Goal: Task Accomplishment & Management: Use online tool/utility

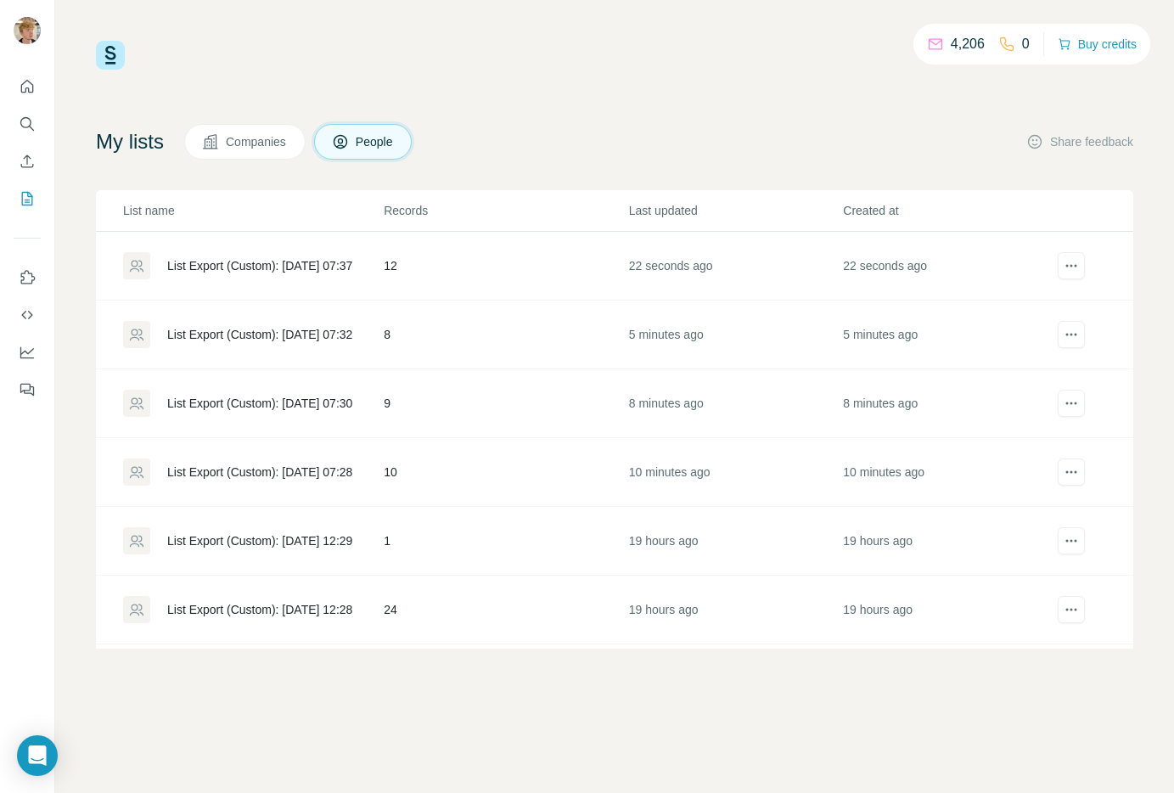
click at [396, 479] on td "10" at bounding box center [505, 472] width 245 height 69
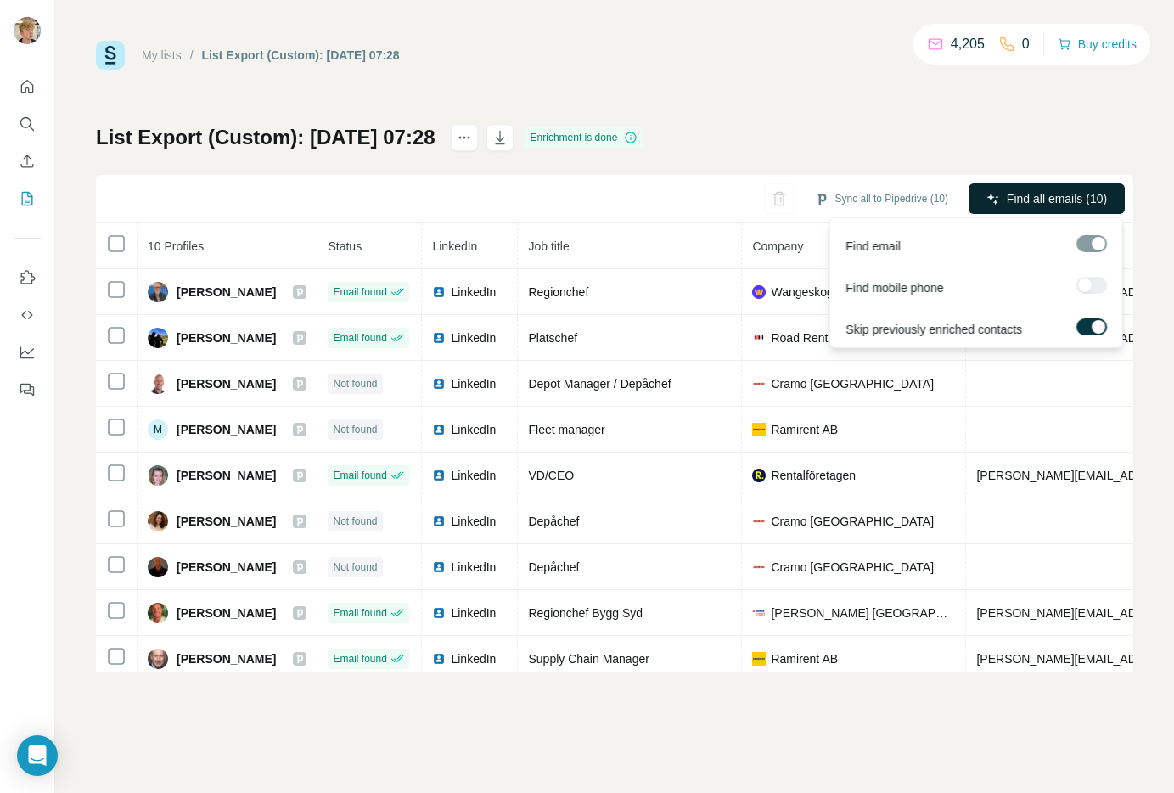
click at [995, 201] on icon "button" at bounding box center [993, 199] width 14 height 14
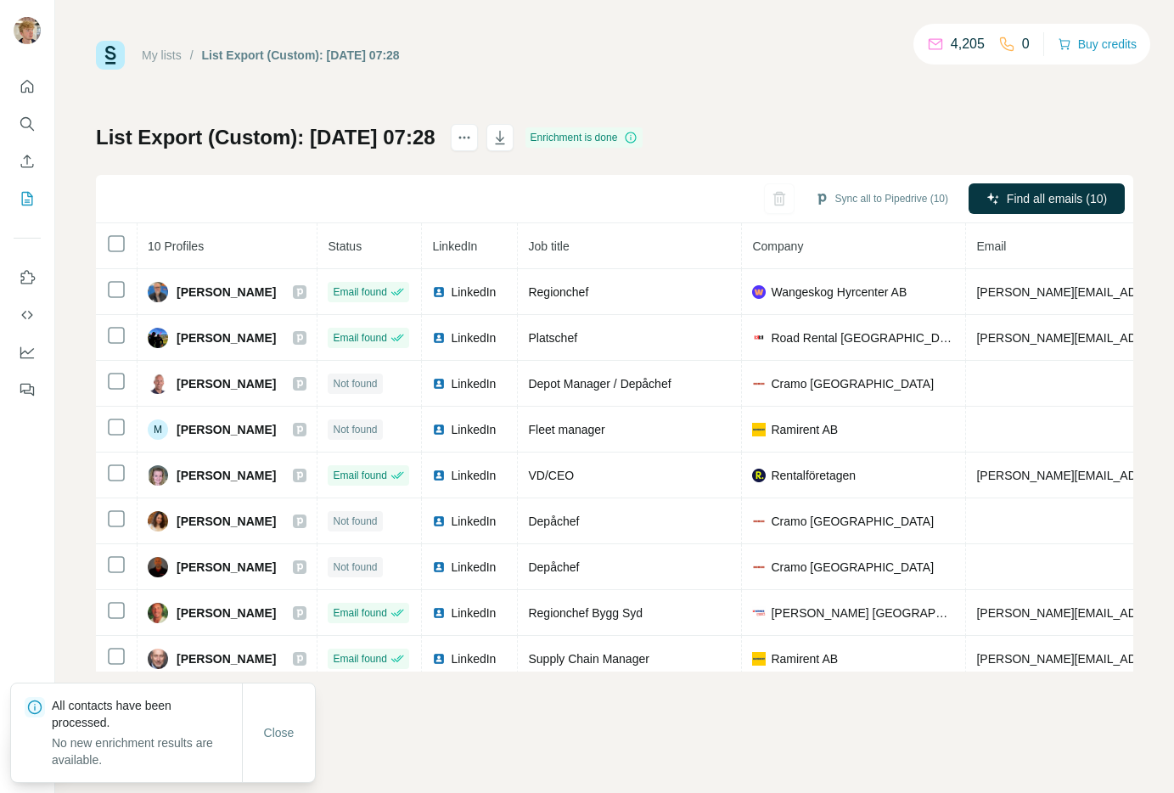
click at [956, 165] on div "List Export (Custom): [DATE] 07:28 Enrichment is done Sync all to Pipedrive (10…" at bounding box center [614, 397] width 1037 height 547
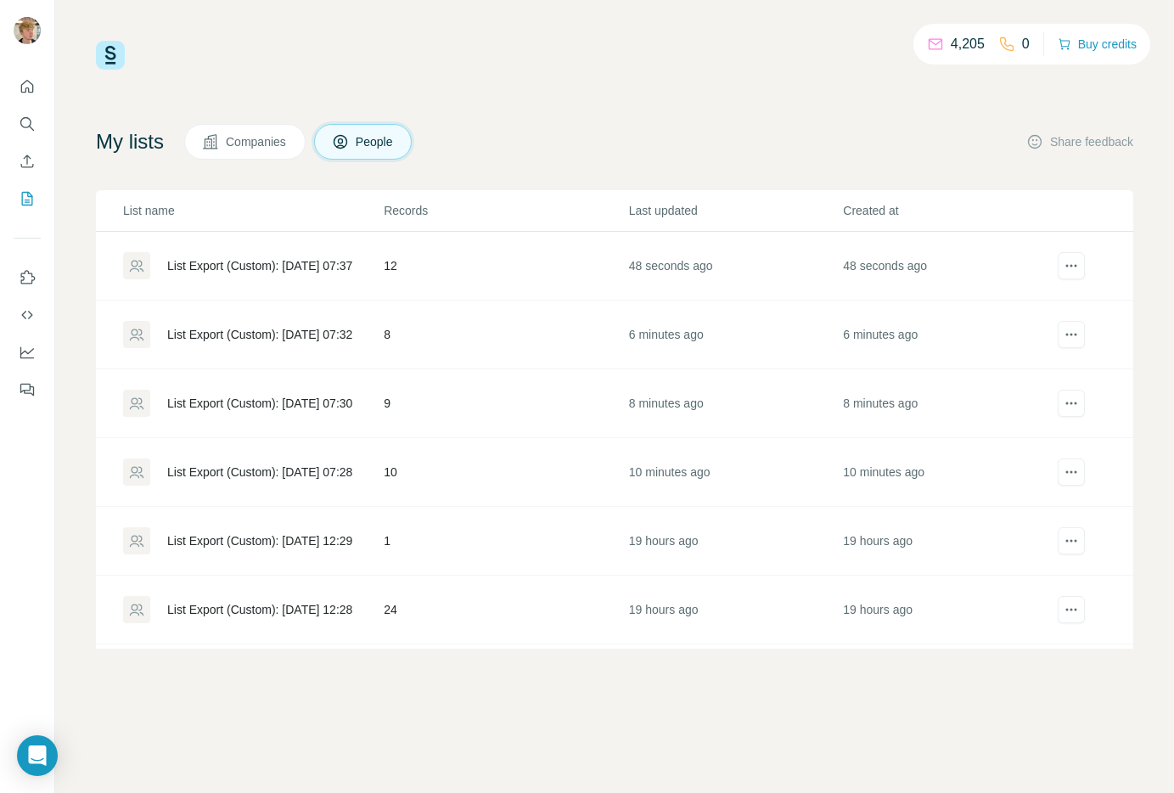
click at [402, 386] on td "9" at bounding box center [505, 403] width 245 height 69
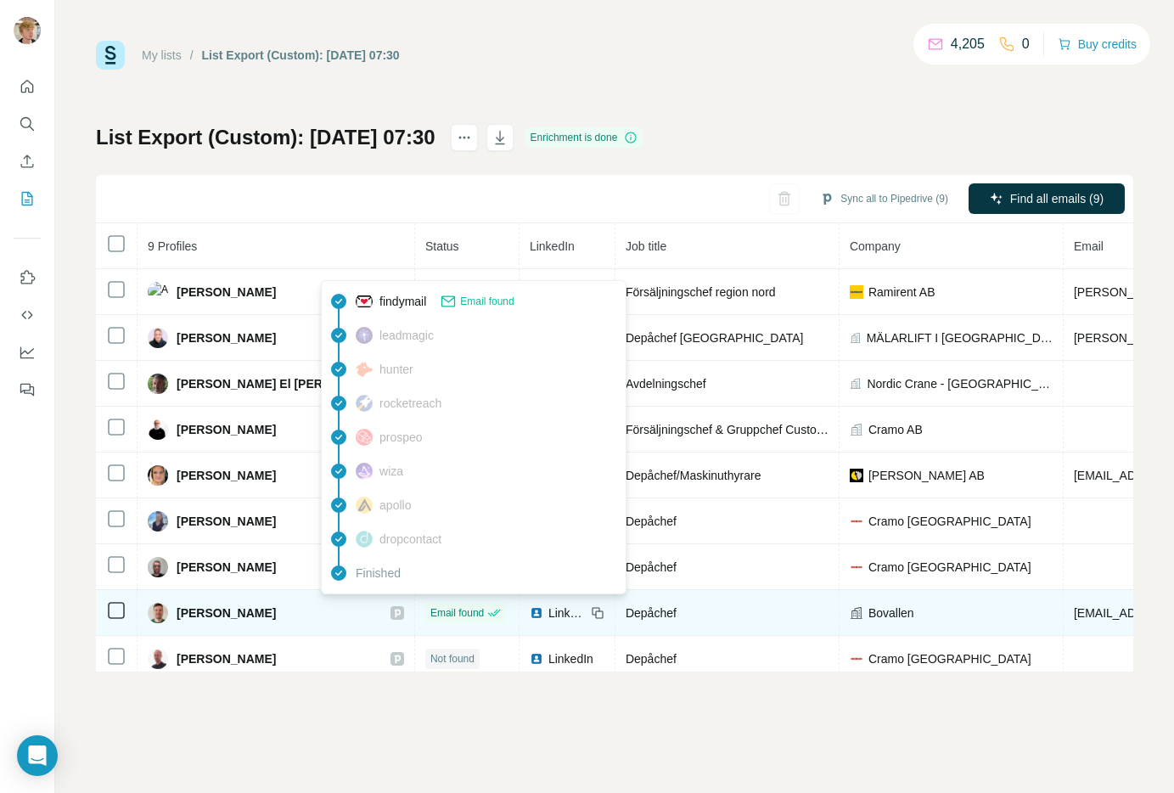
scroll to position [10, 0]
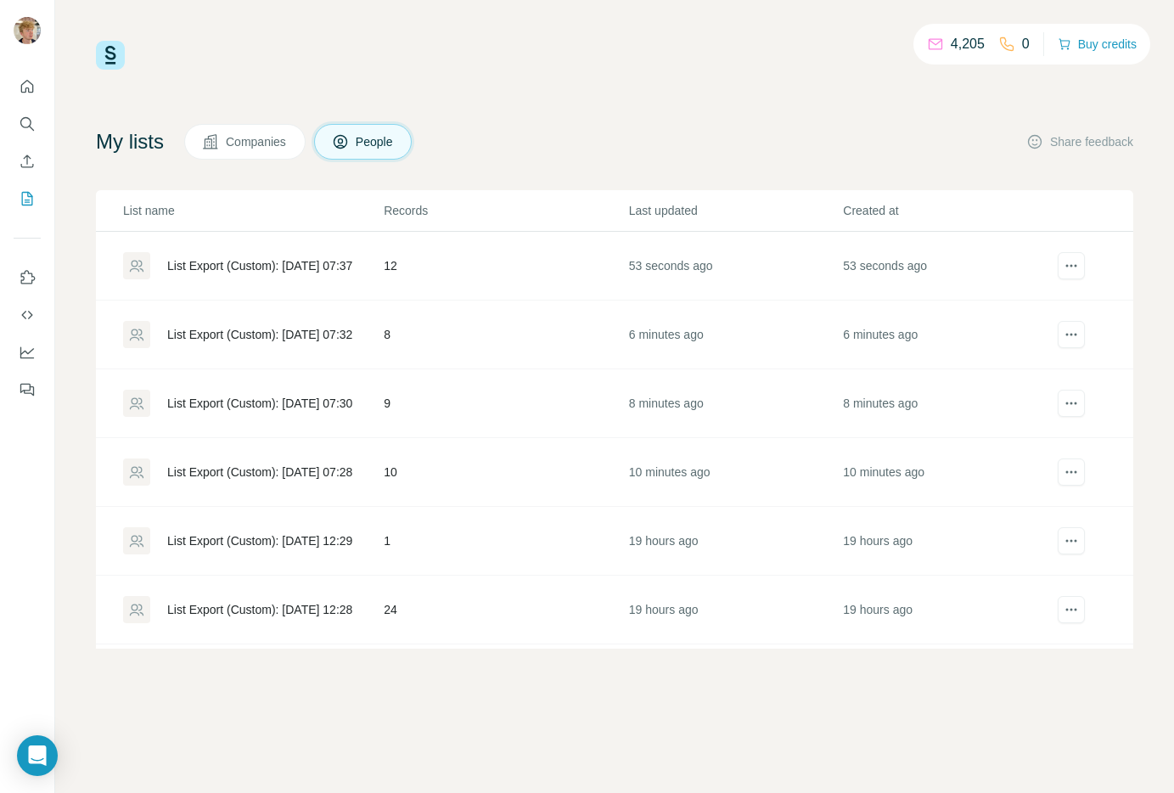
click at [427, 336] on td "8" at bounding box center [505, 334] width 245 height 69
click at [377, 268] on div "List Export (Custom): [DATE] 07:37" at bounding box center [252, 265] width 259 height 27
